Goal: Task Accomplishment & Management: Use online tool/utility

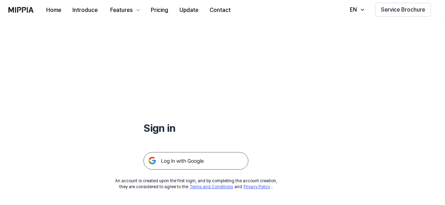
click at [176, 162] on img at bounding box center [195, 160] width 105 height 17
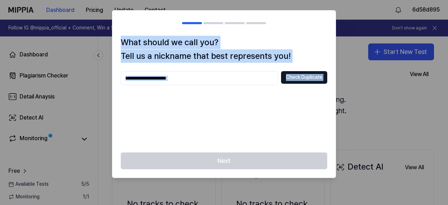
drag, startPoint x: 217, startPoint y: 167, endPoint x: 369, endPoint y: 85, distance: 172.8
click at [369, 85] on body "Dashboard Pricing Update Contact 6d58d895 Follow IG @mippia_official + Comment,…" at bounding box center [224, 102] width 448 height 205
click at [369, 85] on div at bounding box center [224, 102] width 448 height 205
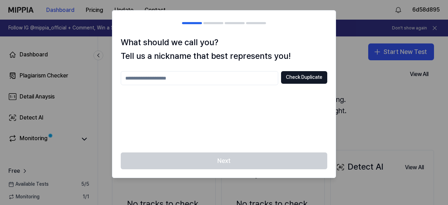
click at [241, 80] on input "text" at bounding box center [199, 78] width 157 height 14
click at [288, 77] on button "Check Duplicate" at bounding box center [304, 77] width 46 height 13
click at [263, 75] on input "**" at bounding box center [199, 78] width 157 height 14
type input "**********"
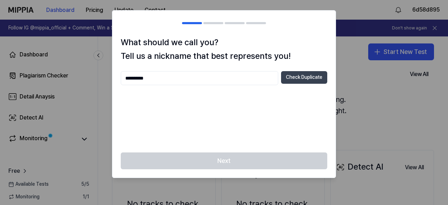
click at [300, 79] on button "Check Duplicate" at bounding box center [304, 77] width 46 height 13
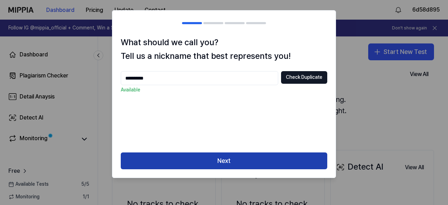
click at [221, 166] on button "Next" at bounding box center [224, 160] width 206 height 17
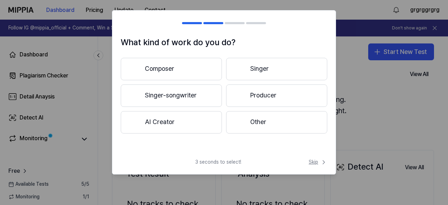
click at [319, 164] on span "Skip" at bounding box center [318, 161] width 19 height 7
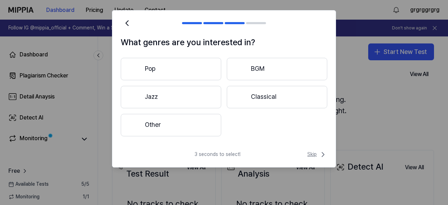
click at [317, 155] on span "Skip" at bounding box center [317, 154] width 20 height 8
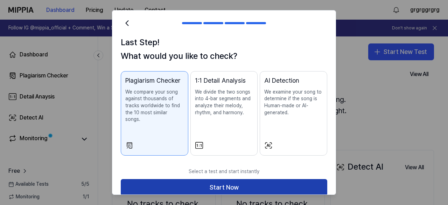
click at [274, 179] on button "Start Now" at bounding box center [224, 187] width 206 height 17
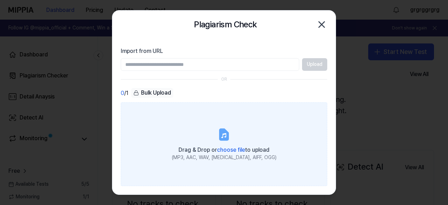
click at [218, 147] on span "choose file" at bounding box center [231, 149] width 28 height 7
click at [0, 0] on input "Drag & Drop or choose file to upload (MP3, AAC, WAV, FLAC, AIFF, OGG)" at bounding box center [0, 0] width 0 height 0
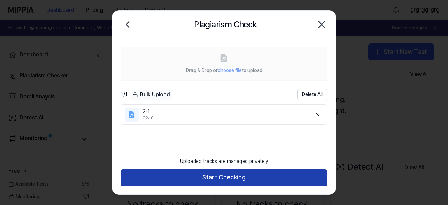
click at [213, 174] on button "Start Checking" at bounding box center [224, 177] width 206 height 17
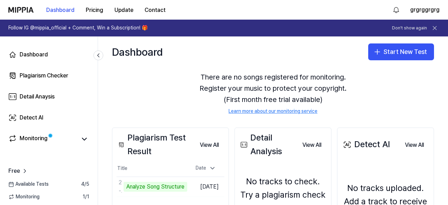
scroll to position [22, 0]
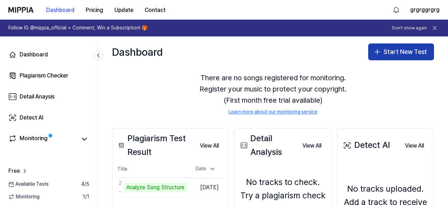
click at [390, 49] on button "Start New Test" at bounding box center [401, 51] width 66 height 17
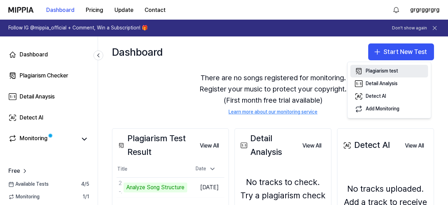
click at [378, 71] on div "Plagiarism test" at bounding box center [382, 71] width 32 height 7
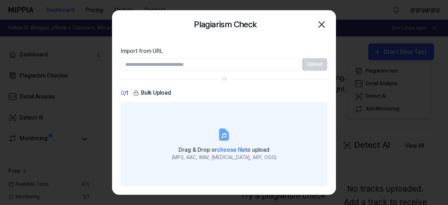
click at [228, 147] on span "choose file" at bounding box center [231, 149] width 28 height 7
click at [0, 0] on input "Drag & Drop or choose file to upload (MP3, AAC, WAV, FLAC, AIFF, OGG)" at bounding box center [0, 0] width 0 height 0
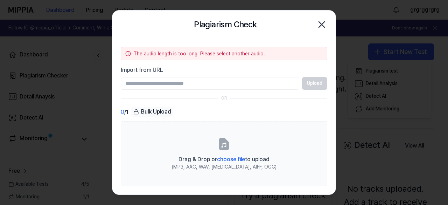
click at [322, 23] on icon "button" at bounding box center [321, 24] width 11 height 11
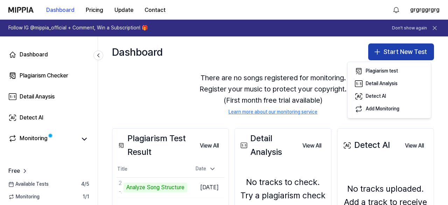
click at [394, 52] on button "Start New Test" at bounding box center [401, 51] width 66 height 17
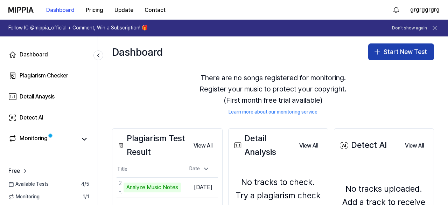
click at [394, 52] on button "Start New Test" at bounding box center [401, 51] width 66 height 17
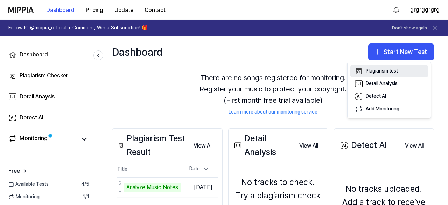
click at [377, 68] on div "Plagiarism test" at bounding box center [382, 71] width 32 height 7
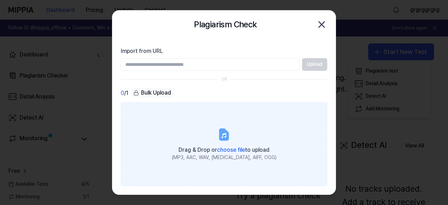
click at [230, 140] on icon at bounding box center [224, 134] width 14 height 14
click at [0, 0] on input "Drag & Drop or choose file to upload (MP3, AAC, WAV, FLAC, AIFF, OGG)" at bounding box center [0, 0] width 0 height 0
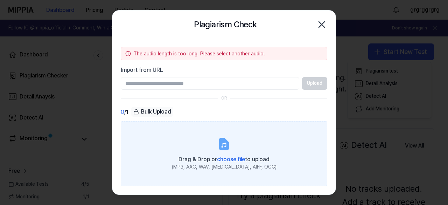
click at [223, 156] on span "choose file" at bounding box center [231, 159] width 28 height 7
click at [0, 0] on input "Drag & Drop or choose file to upload (MP3, AAC, WAV, FLAC, AIFF, OGG)" at bounding box center [0, 0] width 0 height 0
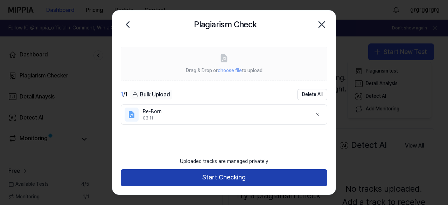
click at [201, 180] on button "Start Checking" at bounding box center [224, 177] width 206 height 17
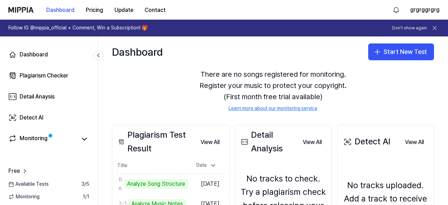
scroll to position [19, 0]
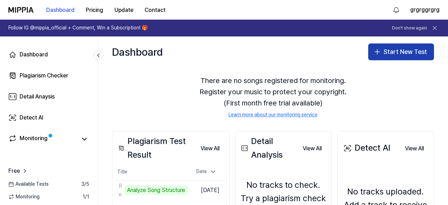
click at [378, 54] on icon "button" at bounding box center [377, 52] width 8 height 8
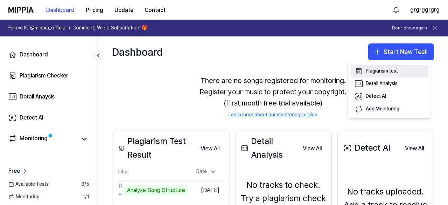
click at [371, 71] on div "Plagiarism test" at bounding box center [382, 71] width 32 height 7
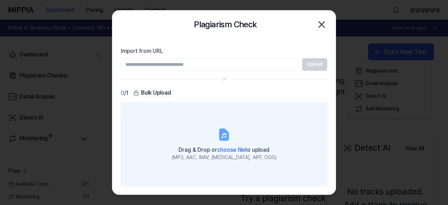
click at [227, 137] on icon at bounding box center [224, 134] width 8 height 11
click at [0, 0] on input "Drag & Drop or choose file to upload (MP3, AAC, WAV, FLAC, AIFF, OGG)" at bounding box center [0, 0] width 0 height 0
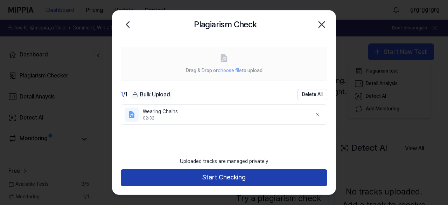
click at [254, 179] on button "Start Checking" at bounding box center [224, 177] width 206 height 17
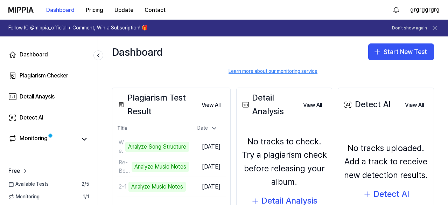
scroll to position [42, 0]
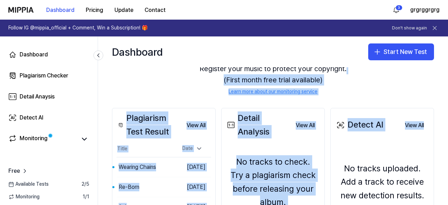
drag, startPoint x: 444, startPoint y: 72, endPoint x: 443, endPoint y: 108, distance: 35.7
click at [443, 108] on div "Dashboard Start New Test Monitoring Checking Now View All Monitoring There are …" at bounding box center [273, 120] width 350 height 168
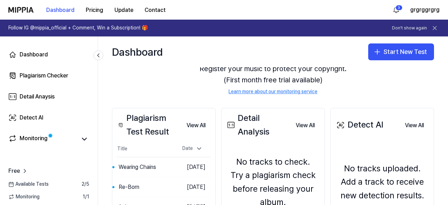
click at [437, 98] on div "Plagiarism Test Result View All Plagiarism Test Result Title Date Wearing Chain…" at bounding box center [273, 187] width 350 height 186
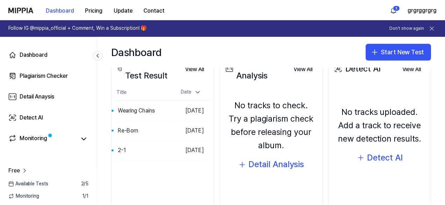
scroll to position [116, 0]
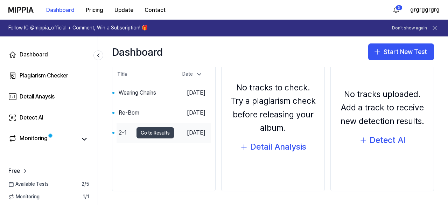
click at [154, 132] on button "Go to Results" at bounding box center [154, 132] width 37 height 11
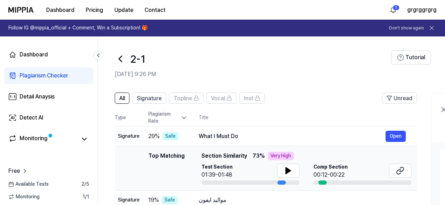
click at [319, 78] on h2 "Oct 4, 2025, 9:26 PM" at bounding box center [253, 74] width 276 height 8
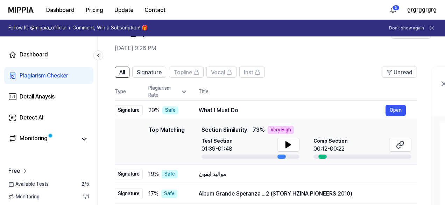
scroll to position [27, 0]
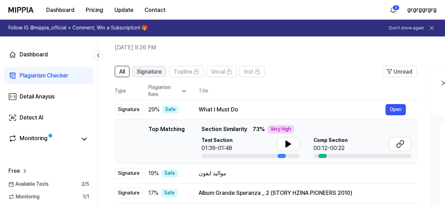
click at [152, 70] on span "Signature" at bounding box center [149, 72] width 25 height 8
click at [120, 70] on span "All" at bounding box center [122, 72] width 6 height 8
click at [181, 90] on icon at bounding box center [183, 90] width 7 height 7
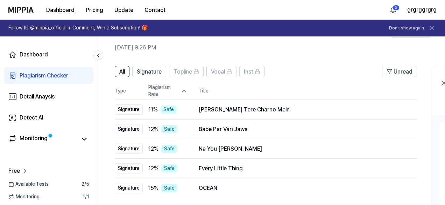
click at [181, 90] on icon at bounding box center [183, 90] width 7 height 7
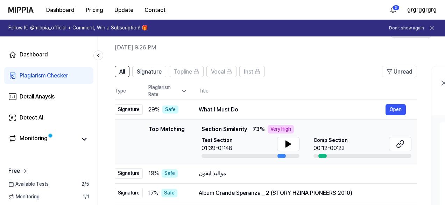
click at [331, 62] on div "All Signature Topline Vocal Inst Unread All Signature Topline Vocal Inst Type P…" at bounding box center [380, 201] width 564 height 284
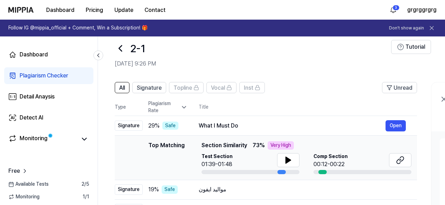
scroll to position [8, 0]
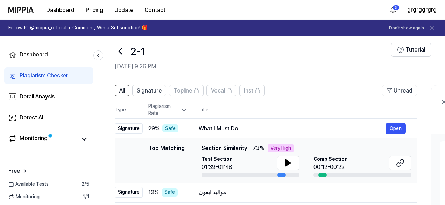
click at [425, 73] on header "2-1 Oct 4, 2025, 9:26 PM Tutorial" at bounding box center [271, 53] width 347 height 49
click at [97, 55] on icon at bounding box center [98, 55] width 7 height 7
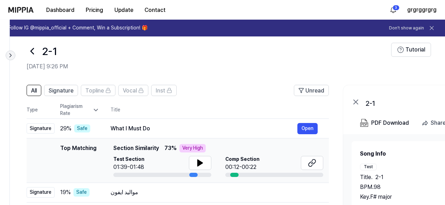
click at [12, 58] on icon at bounding box center [10, 55] width 7 height 7
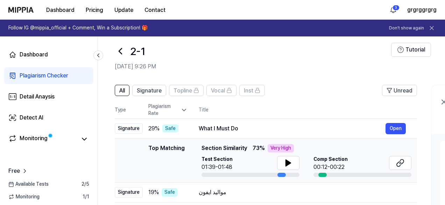
click at [124, 53] on icon at bounding box center [120, 50] width 11 height 11
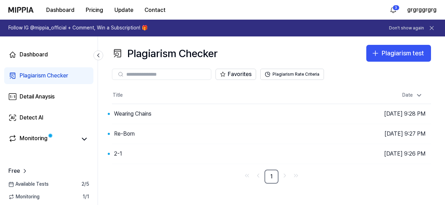
scroll to position [0, 0]
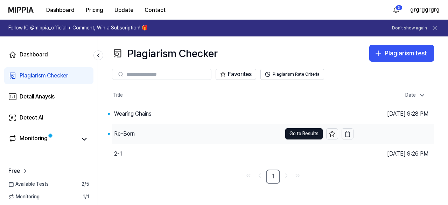
click at [178, 128] on div "Re-Born" at bounding box center [197, 134] width 170 height 20
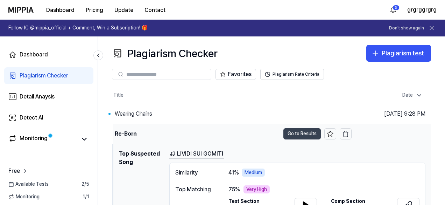
click at [290, 132] on button "Go to Results" at bounding box center [301, 133] width 37 height 11
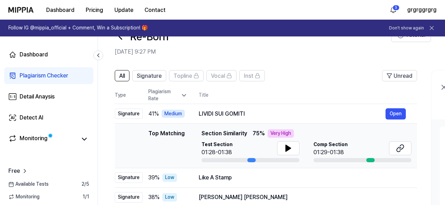
scroll to position [23, 0]
click at [153, 78] on span "Signature" at bounding box center [149, 75] width 25 height 8
click at [126, 73] on button "All" at bounding box center [122, 75] width 15 height 11
click at [238, 54] on h2 "Oct 4, 2025, 9:27 PM" at bounding box center [253, 51] width 276 height 8
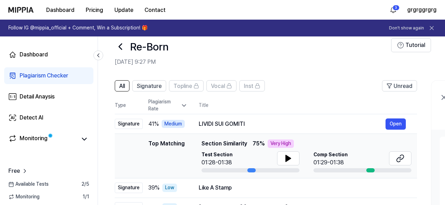
scroll to position [10, 0]
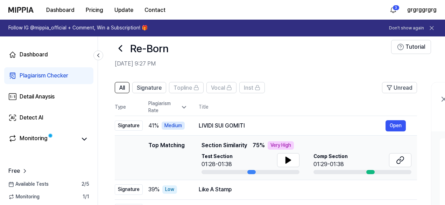
click at [119, 47] on icon at bounding box center [120, 48] width 11 height 11
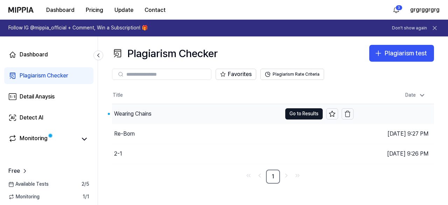
click at [140, 110] on div "Wearing Chains" at bounding box center [132, 113] width 37 height 8
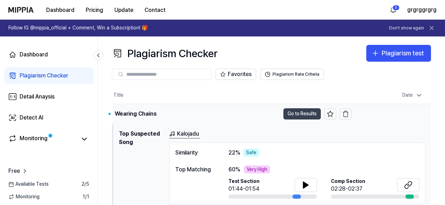
click at [302, 111] on button "Go to Results" at bounding box center [301, 113] width 37 height 11
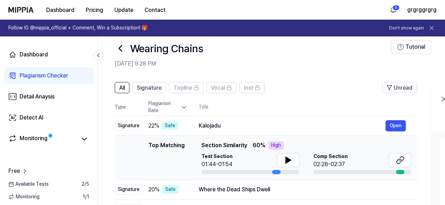
scroll to position [9, 0]
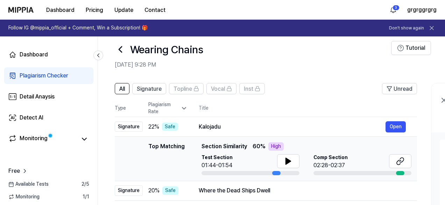
click at [54, 181] on div "Available Tests 2 / 5" at bounding box center [49, 183] width 98 height 7
click at [121, 50] on icon at bounding box center [120, 49] width 11 height 11
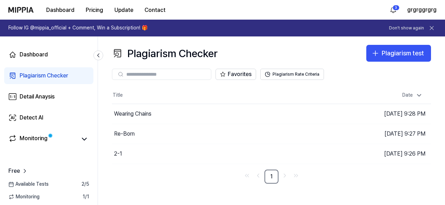
scroll to position [0, 0]
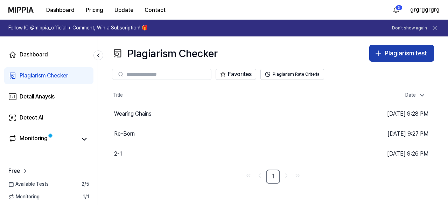
click at [412, 50] on div "Plagiarism test" at bounding box center [405, 53] width 42 height 10
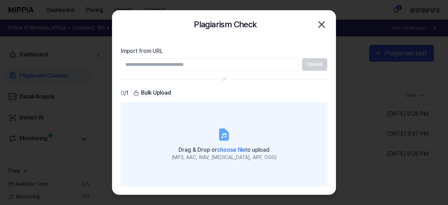
click at [221, 135] on icon at bounding box center [224, 134] width 8 height 11
click at [0, 0] on input "Drag & Drop or choose file to upload (MP3, AAC, WAV, FLAC, AIFF, OGG)" at bounding box center [0, 0] width 0 height 0
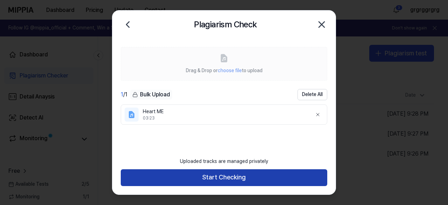
click at [265, 175] on button "Start Checking" at bounding box center [224, 177] width 206 height 17
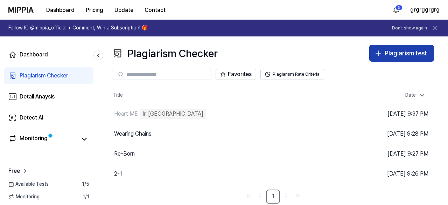
click at [383, 47] on button "Plagiarism test" at bounding box center [401, 53] width 65 height 17
click at [402, 57] on div "Plagiarism test" at bounding box center [405, 53] width 42 height 10
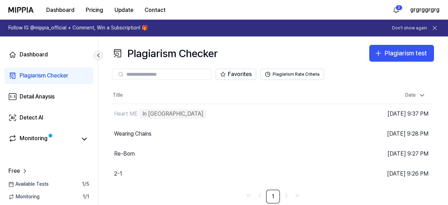
click at [102, 54] on button at bounding box center [98, 55] width 10 height 10
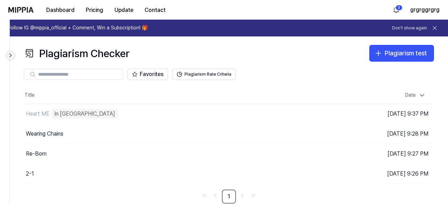
click at [13, 52] on icon at bounding box center [10, 55] width 7 height 7
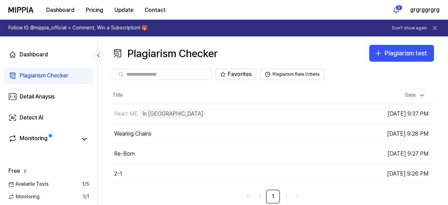
click at [66, 182] on div "Available Tests 1 / 5" at bounding box center [49, 183] width 98 height 7
click at [87, 140] on icon at bounding box center [84, 139] width 8 height 8
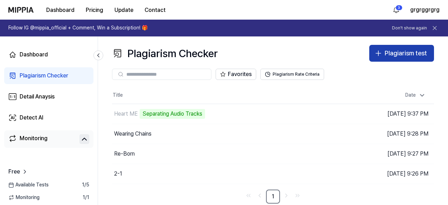
click at [393, 58] on div "Plagiarism test" at bounding box center [405, 53] width 42 height 10
click at [390, 55] on div "Plagiarism test" at bounding box center [405, 53] width 42 height 10
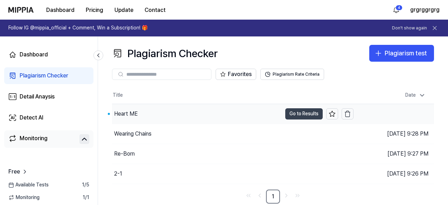
click at [297, 111] on button "Go to Results" at bounding box center [303, 113] width 37 height 11
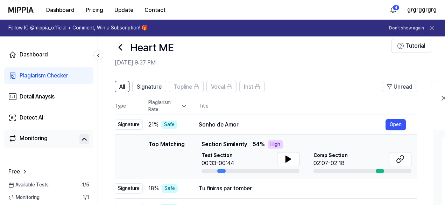
scroll to position [12, 0]
click at [122, 50] on icon at bounding box center [120, 46] width 11 height 11
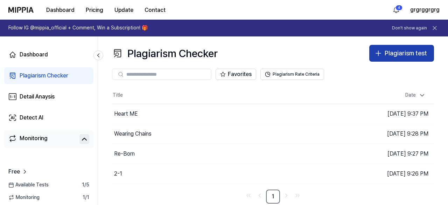
click at [382, 50] on button "Plagiarism test" at bounding box center [401, 53] width 65 height 17
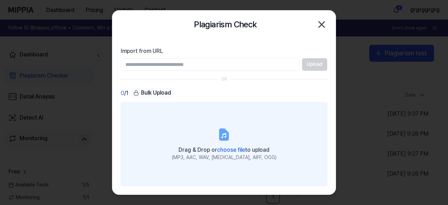
click at [223, 133] on icon at bounding box center [223, 135] width 5 height 5
click at [0, 0] on input "Drag & Drop or choose file to upload (MP3, AAC, WAV, FLAC, AIFF, OGG)" at bounding box center [0, 0] width 0 height 0
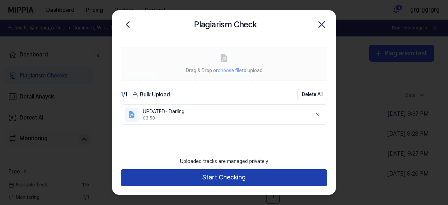
click at [257, 183] on button "Start Checking" at bounding box center [224, 177] width 206 height 17
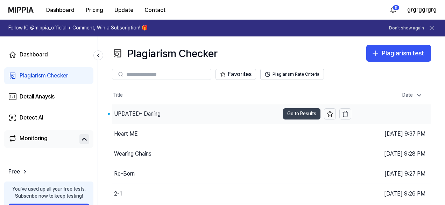
click at [302, 111] on button "Go to Results" at bounding box center [301, 113] width 37 height 11
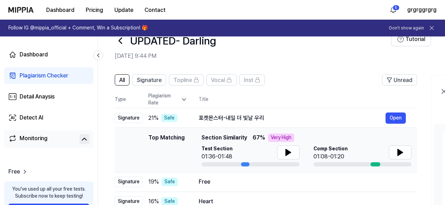
scroll to position [15, 0]
